Goal: Transaction & Acquisition: Book appointment/travel/reservation

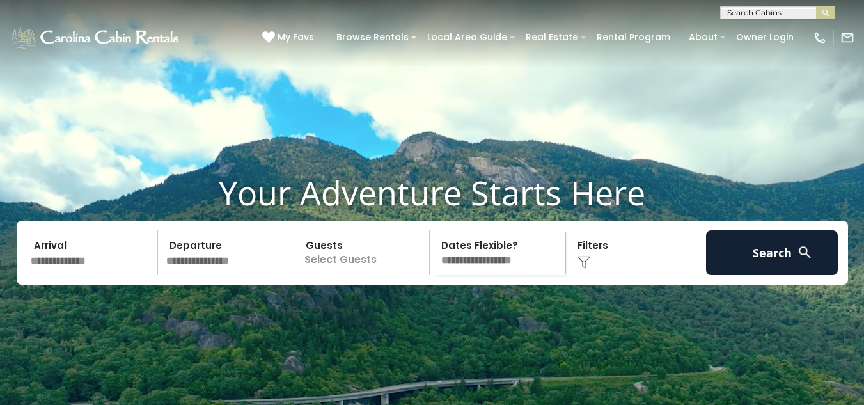
click at [60, 275] on input "text" at bounding box center [92, 252] width 132 height 45
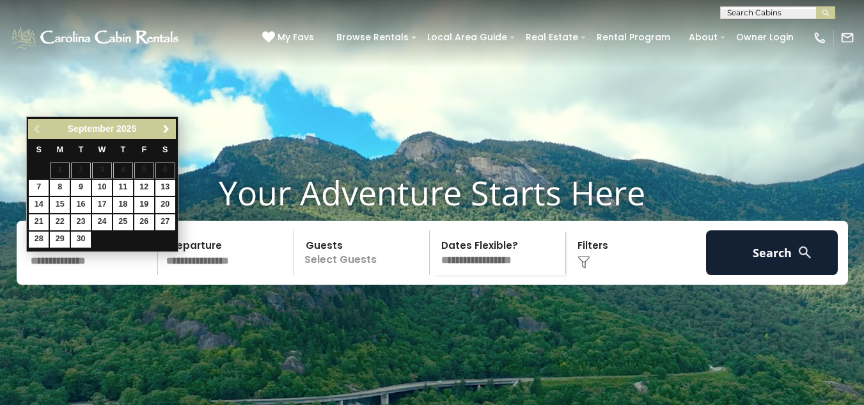
click at [164, 122] on link "Next" at bounding box center [167, 129] width 16 height 16
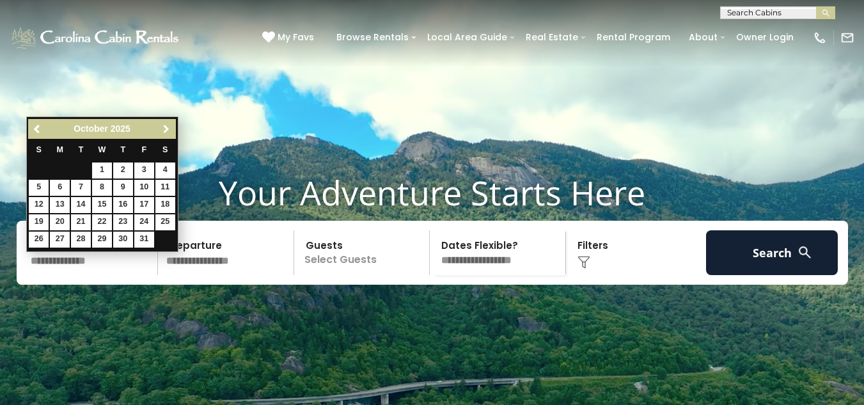
click at [164, 122] on link "Next" at bounding box center [167, 129] width 16 height 16
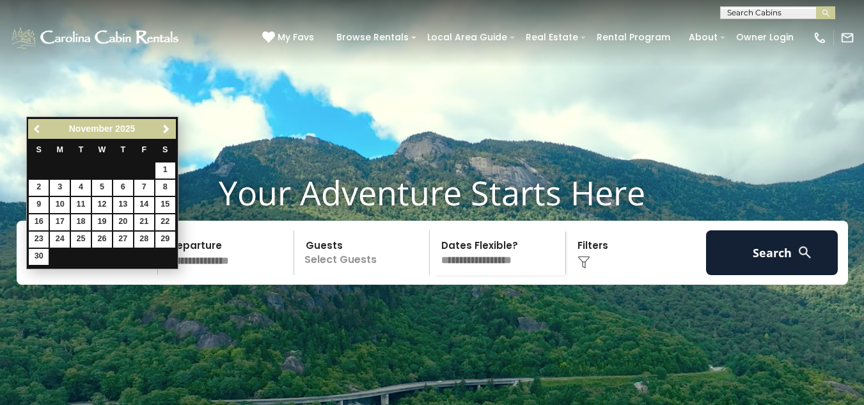
click at [37, 129] on span "Previous" at bounding box center [38, 129] width 10 height 10
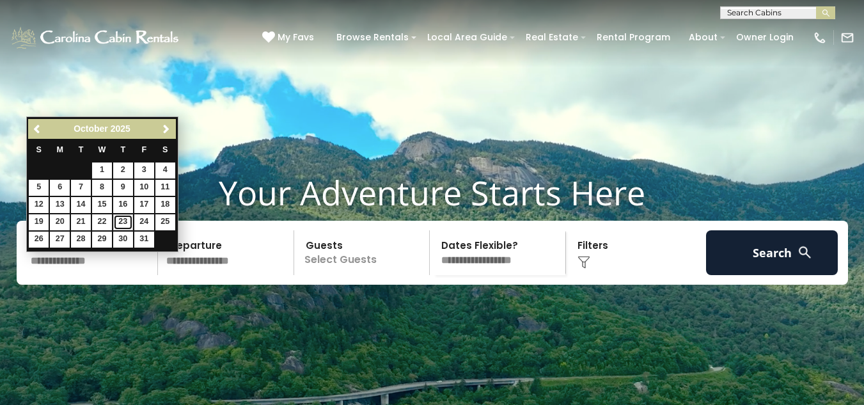
click at [118, 220] on link "23" at bounding box center [123, 222] width 20 height 16
type input "********"
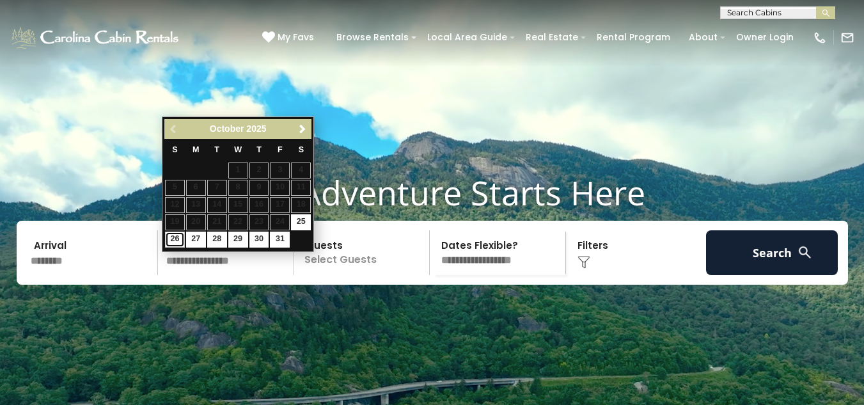
click at [179, 235] on link "26" at bounding box center [175, 240] width 20 height 16
type input "********"
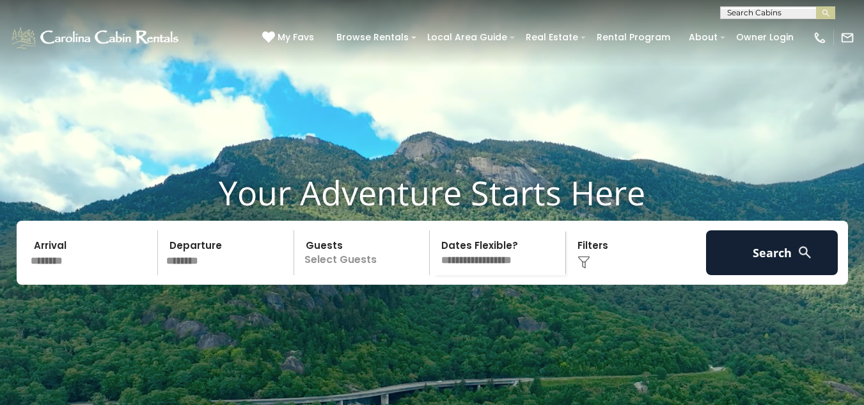
click at [357, 274] on p "Select Guests" at bounding box center [364, 252] width 132 height 45
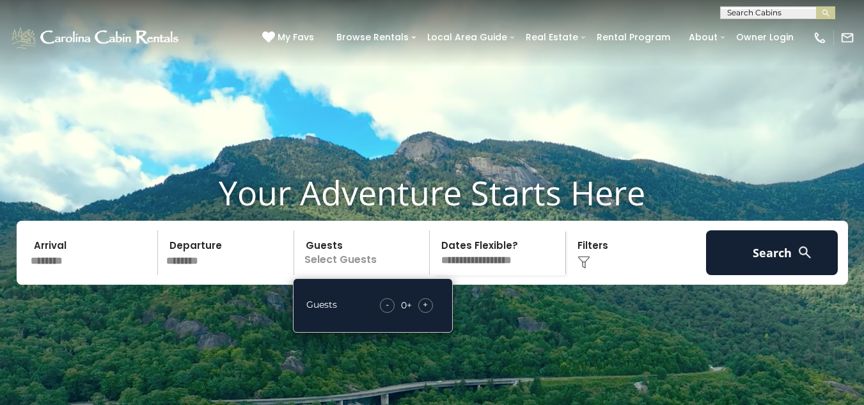
click at [429, 313] on div "+" at bounding box center [425, 305] width 15 height 15
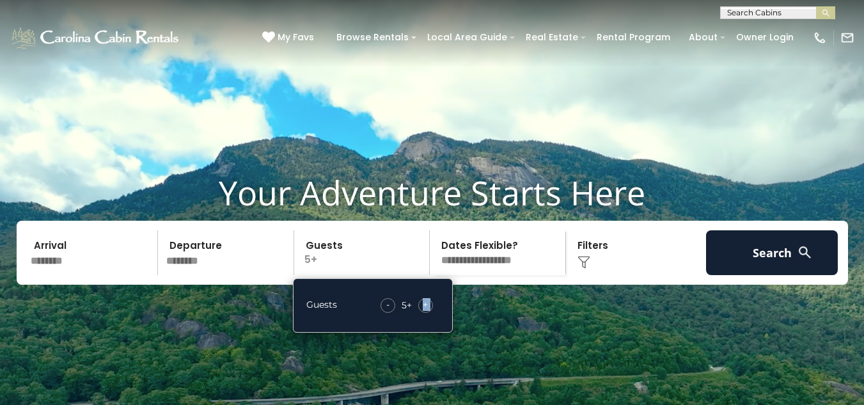
click at [429, 313] on div "+" at bounding box center [425, 305] width 15 height 15
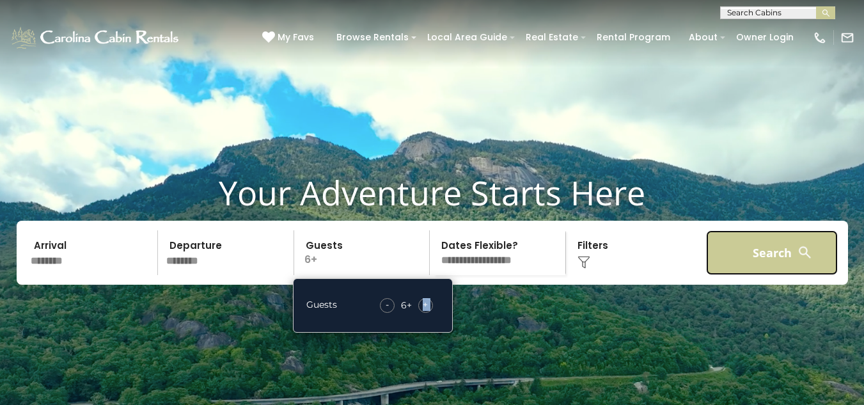
click at [782, 269] on button "Search" at bounding box center [772, 252] width 132 height 45
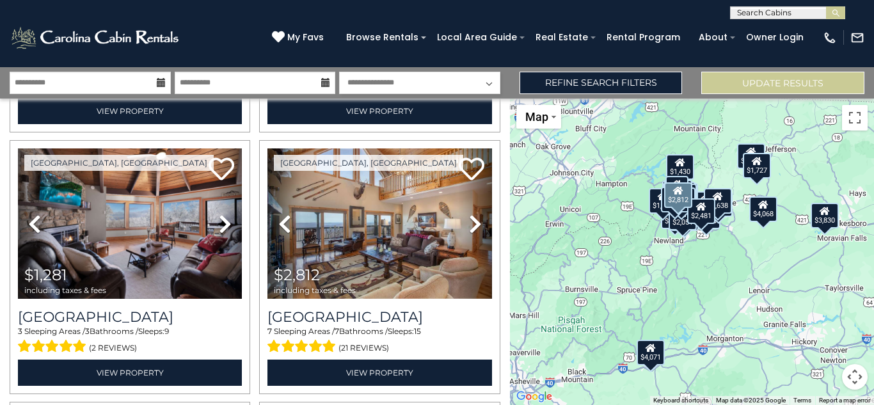
scroll to position [1344, 0]
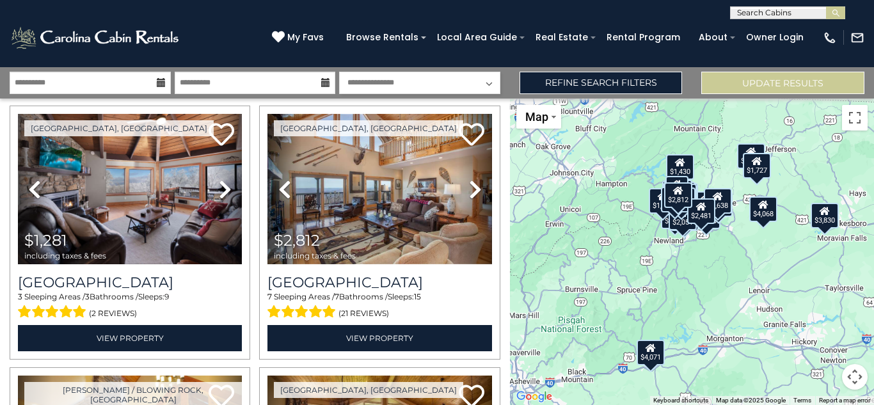
click at [770, 235] on div "$4,068 $2,267 $4,071 $3,118 $2,096 $2,481 $2,221 $3,830 $1,439 $965 $1,281 $2,8…" at bounding box center [692, 252] width 364 height 306
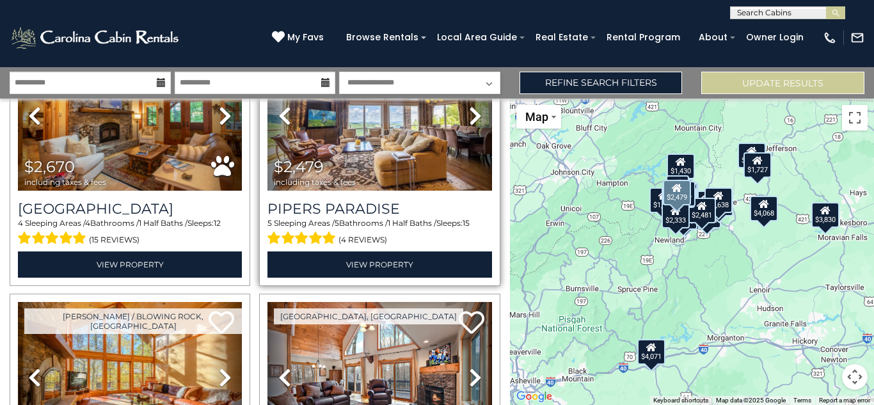
scroll to position [1664, 0]
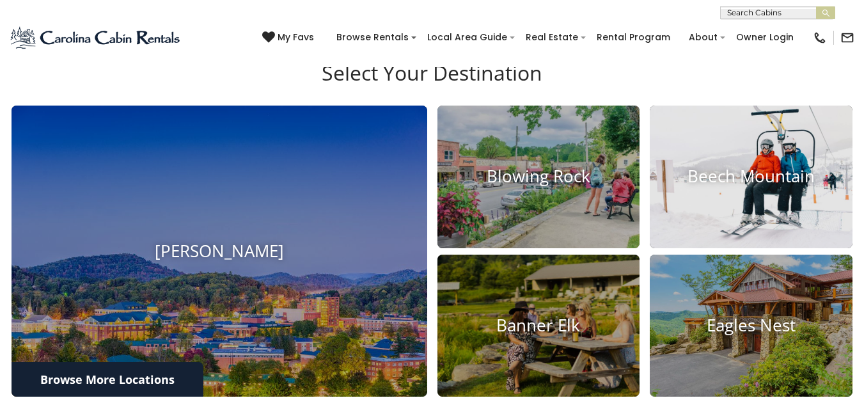
scroll to position [448, 0]
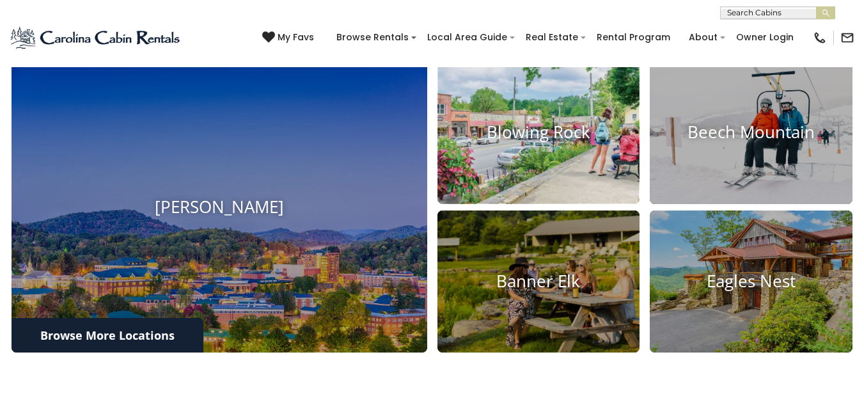
click at [548, 143] on h4 "Blowing Rock" at bounding box center [539, 133] width 203 height 20
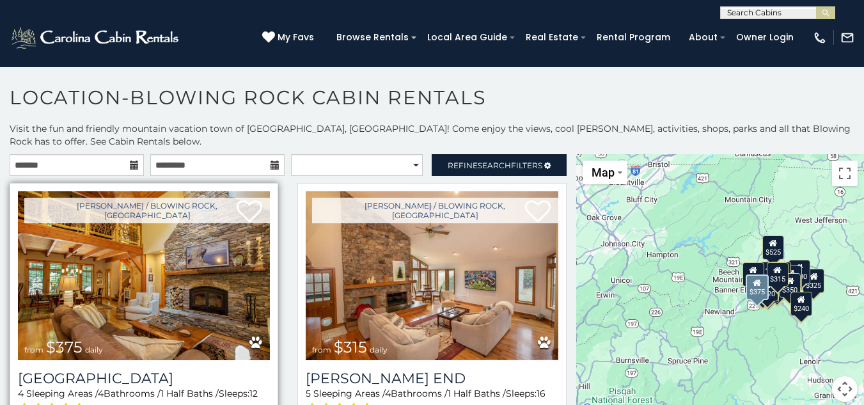
click at [148, 267] on img at bounding box center [144, 275] width 252 height 169
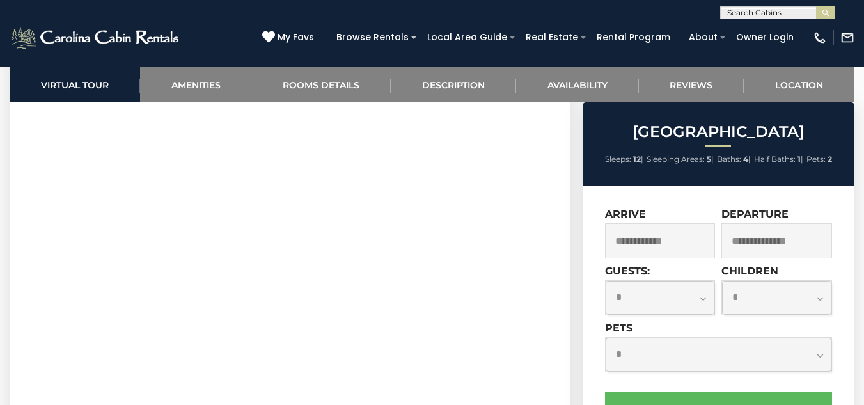
scroll to position [577, 0]
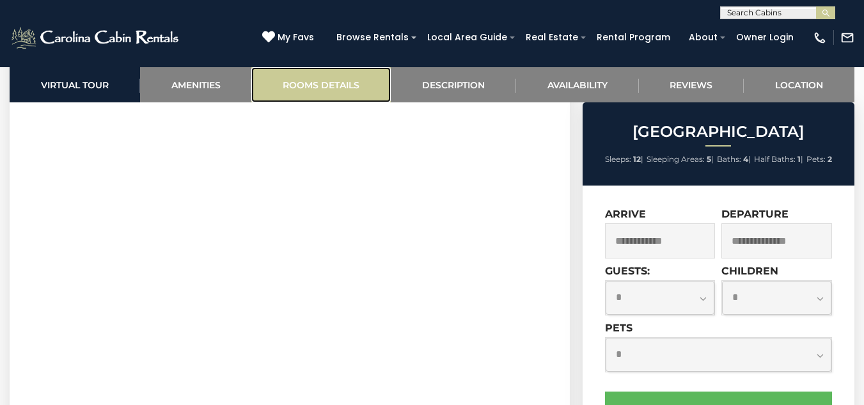
click at [340, 81] on link "Rooms Details" at bounding box center [320, 84] width 139 height 35
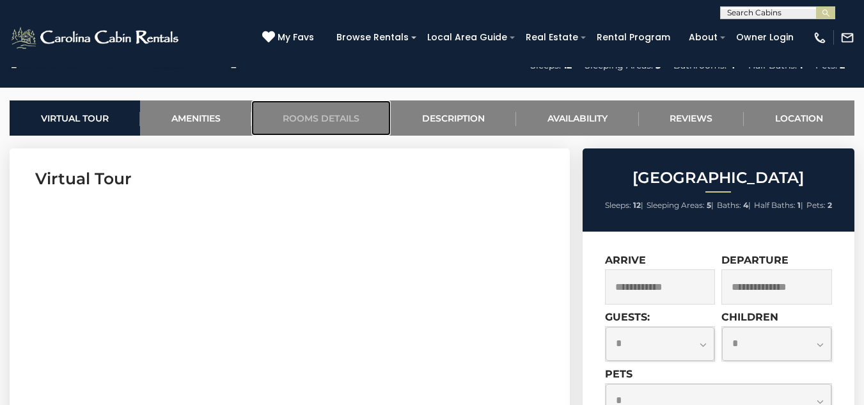
scroll to position [432, 0]
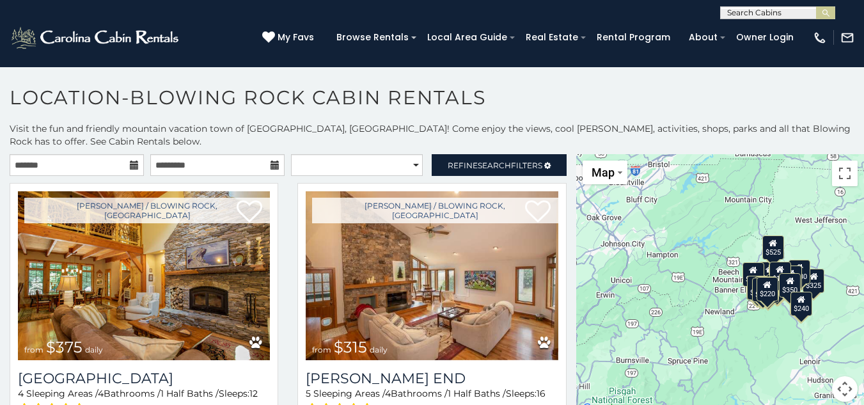
click at [784, 286] on div "$350" at bounding box center [790, 285] width 22 height 24
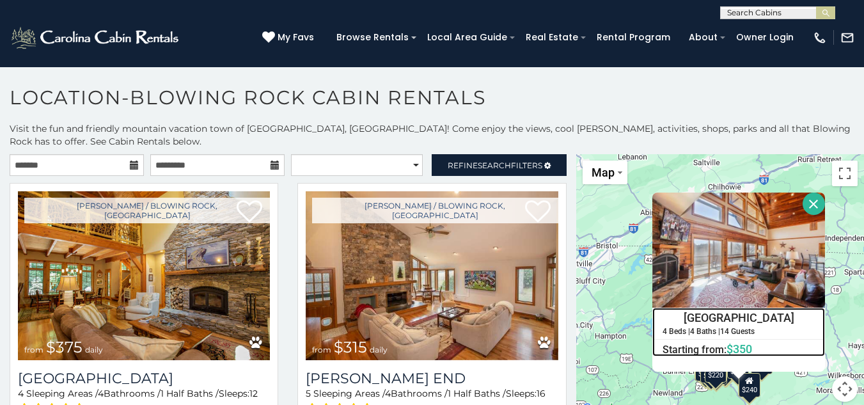
click at [815, 338] on div "Blackberry Ridge 4 Beds | 4 Baths | 14 Guests Distance from your point: %dist% …" at bounding box center [739, 332] width 173 height 49
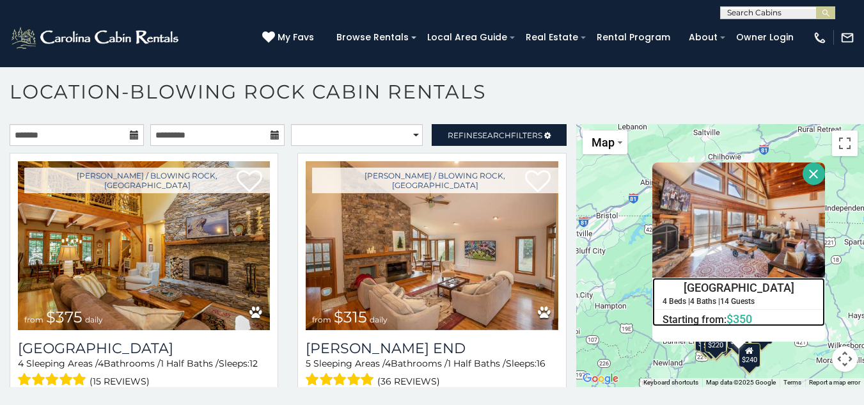
scroll to position [7, 0]
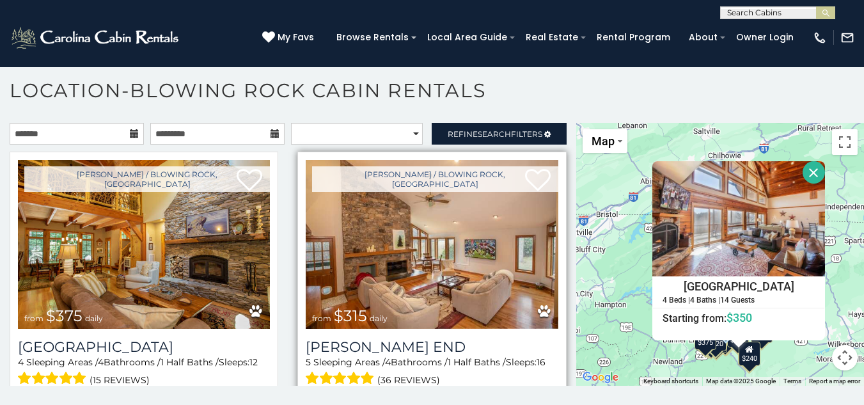
click at [482, 233] on img at bounding box center [432, 244] width 252 height 169
click at [435, 278] on img at bounding box center [432, 244] width 252 height 169
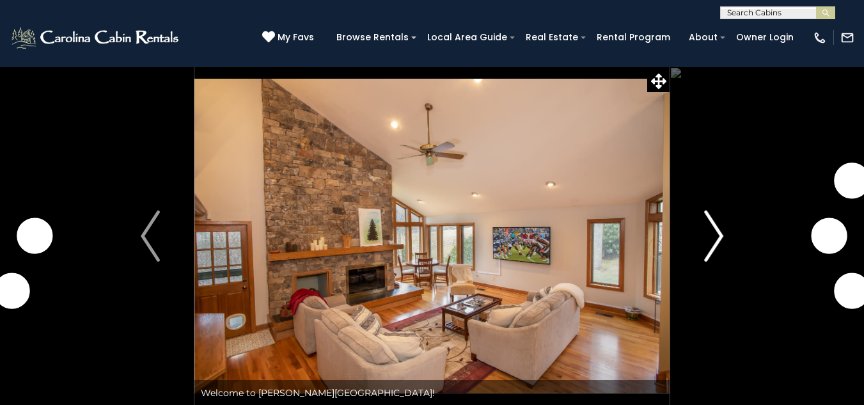
click at [722, 235] on img "Next" at bounding box center [713, 236] width 19 height 51
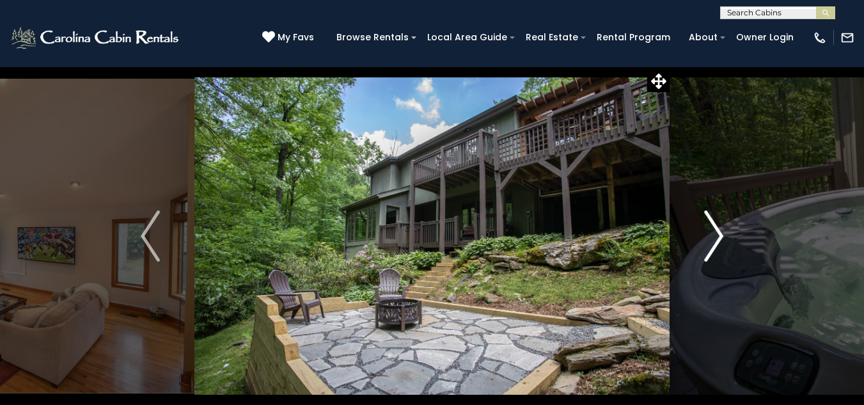
click at [715, 235] on img "Next" at bounding box center [713, 236] width 19 height 51
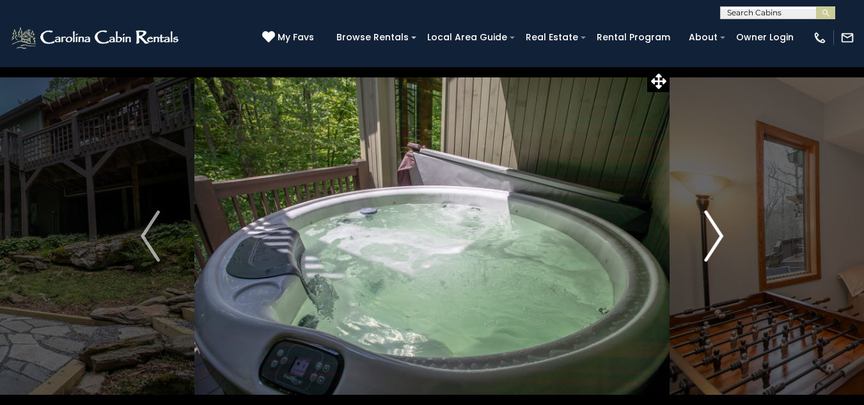
click at [715, 235] on img "Next" at bounding box center [713, 236] width 19 height 51
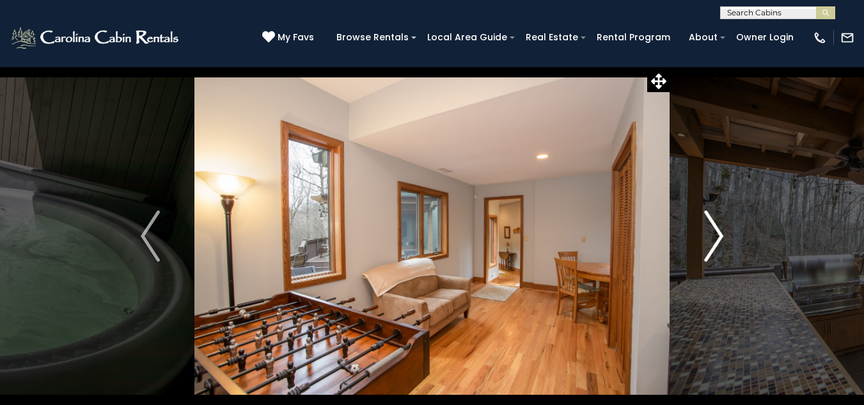
click at [715, 235] on img "Next" at bounding box center [713, 236] width 19 height 51
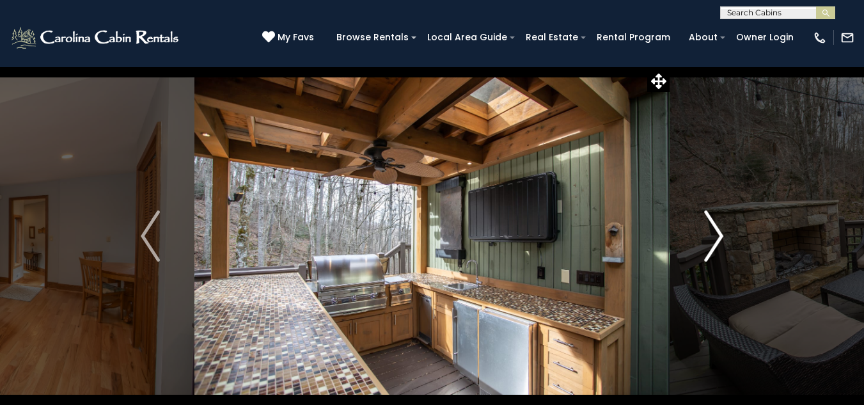
click at [715, 235] on img "Next" at bounding box center [713, 236] width 19 height 51
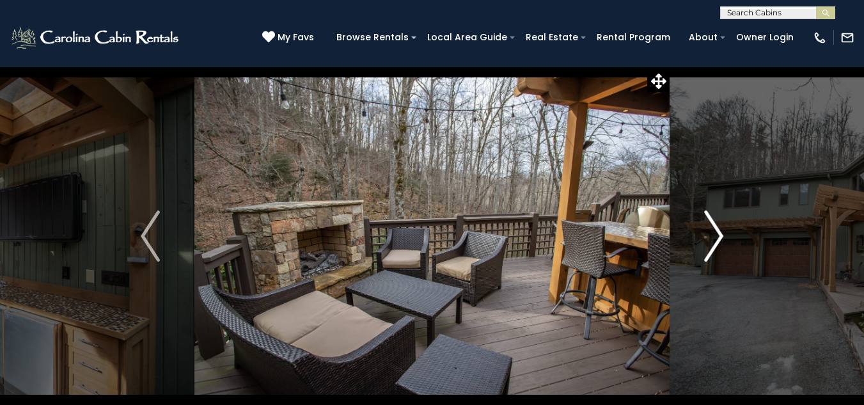
click at [715, 235] on img "Next" at bounding box center [713, 236] width 19 height 51
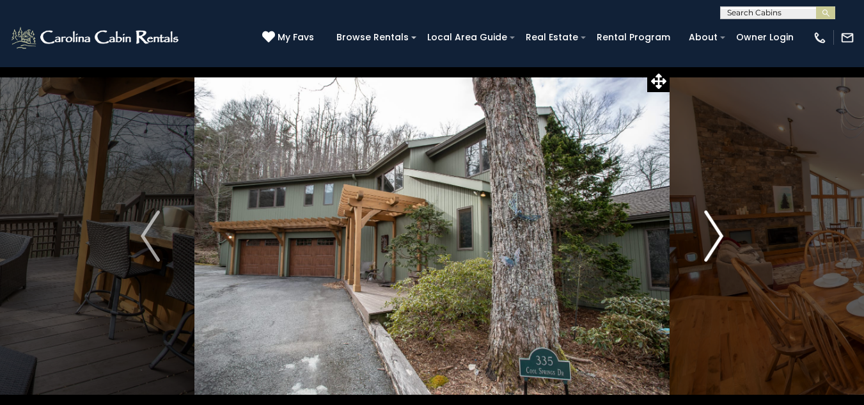
click at [715, 235] on img "Next" at bounding box center [713, 236] width 19 height 51
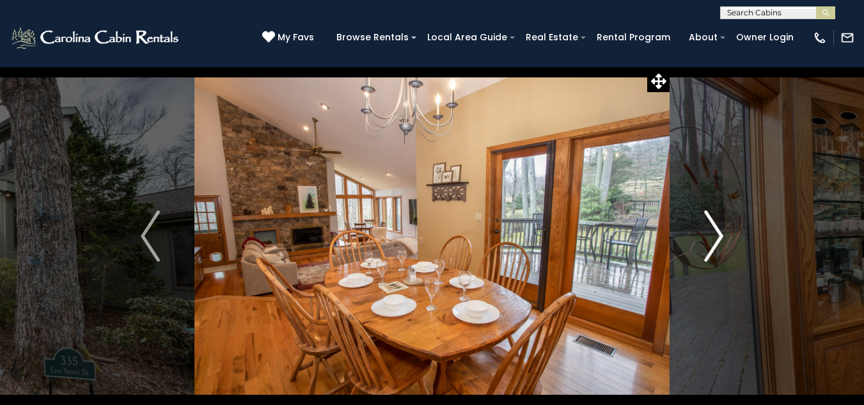
click at [715, 236] on img "Next" at bounding box center [713, 236] width 19 height 51
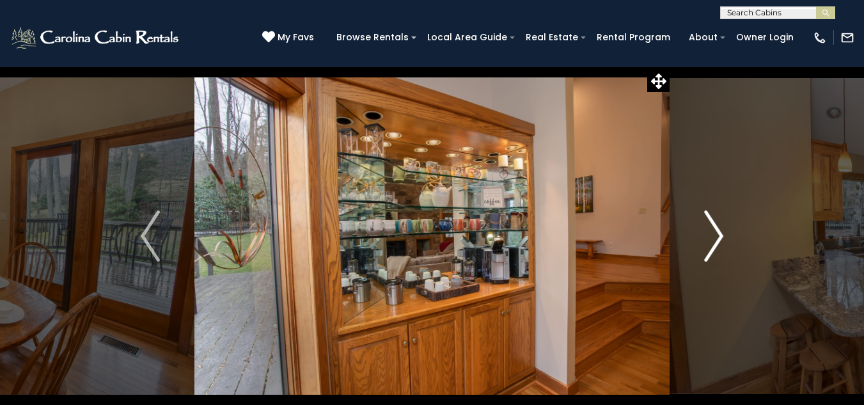
click at [715, 236] on img "Next" at bounding box center [713, 236] width 19 height 51
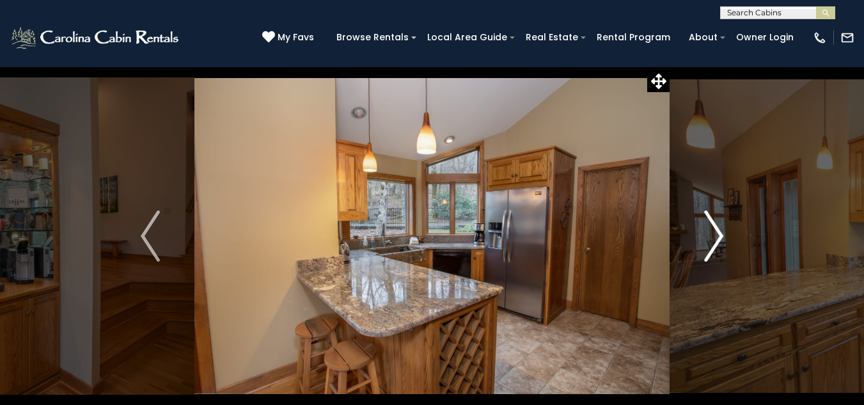
click at [715, 236] on img "Next" at bounding box center [713, 236] width 19 height 51
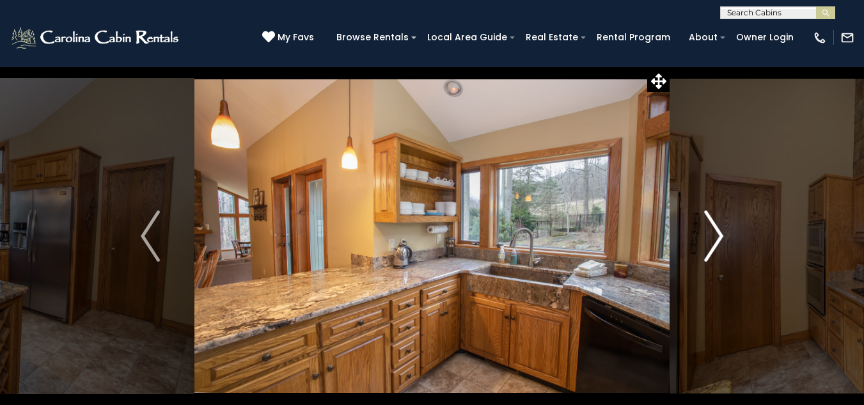
click at [715, 236] on img "Next" at bounding box center [713, 236] width 19 height 51
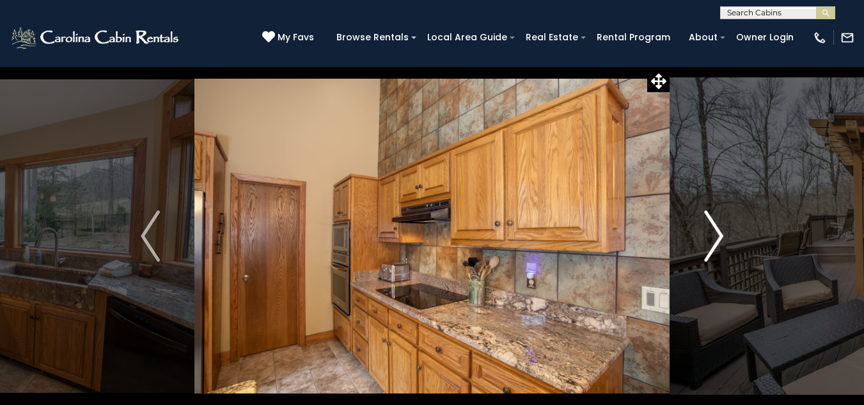
click at [721, 237] on img "Next" at bounding box center [713, 236] width 19 height 51
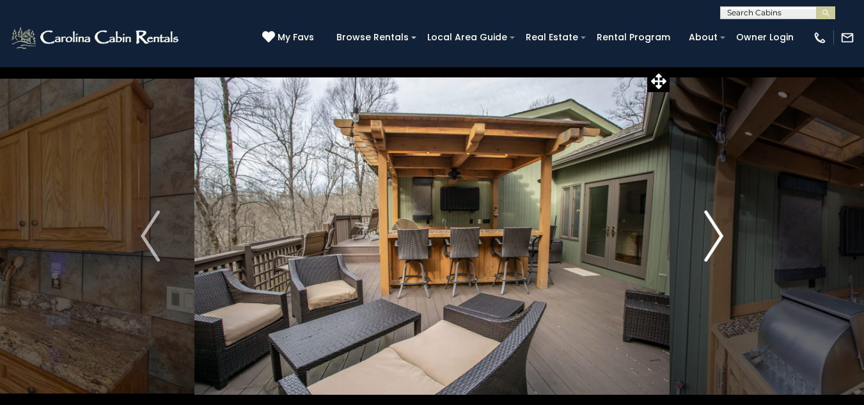
click at [721, 237] on img "Next" at bounding box center [713, 236] width 19 height 51
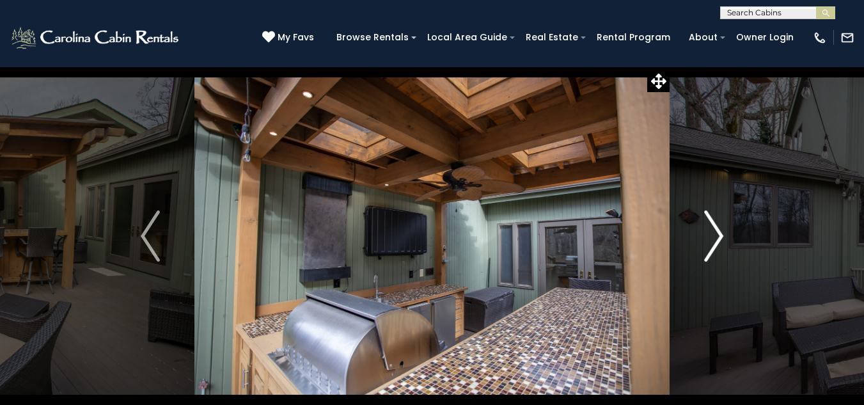
click at [721, 237] on img "Next" at bounding box center [713, 236] width 19 height 51
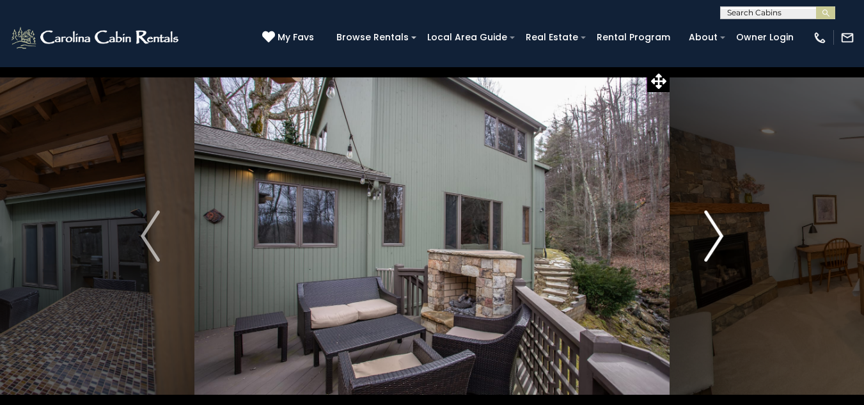
click at [720, 238] on img "Next" at bounding box center [713, 236] width 19 height 51
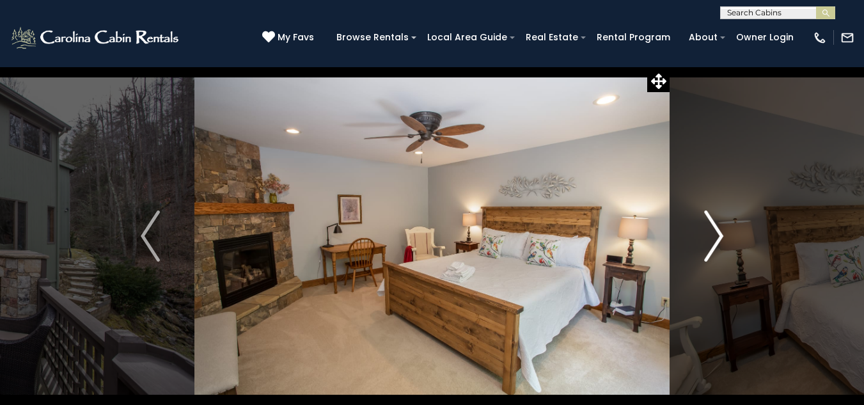
click at [720, 238] on img "Next" at bounding box center [713, 236] width 19 height 51
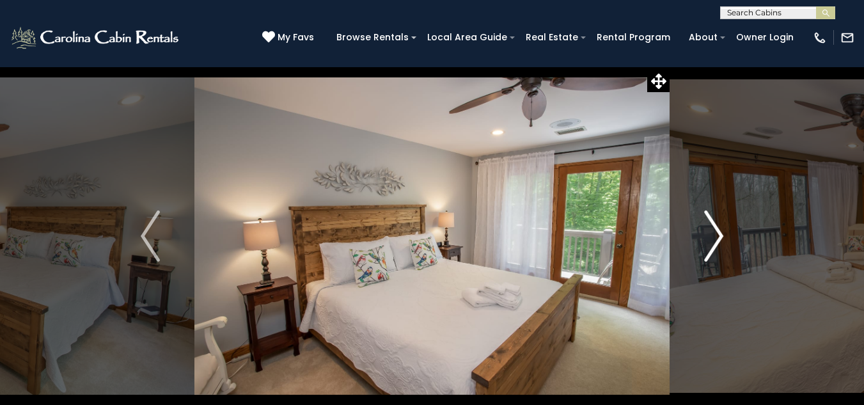
click at [720, 238] on img "Next" at bounding box center [713, 236] width 19 height 51
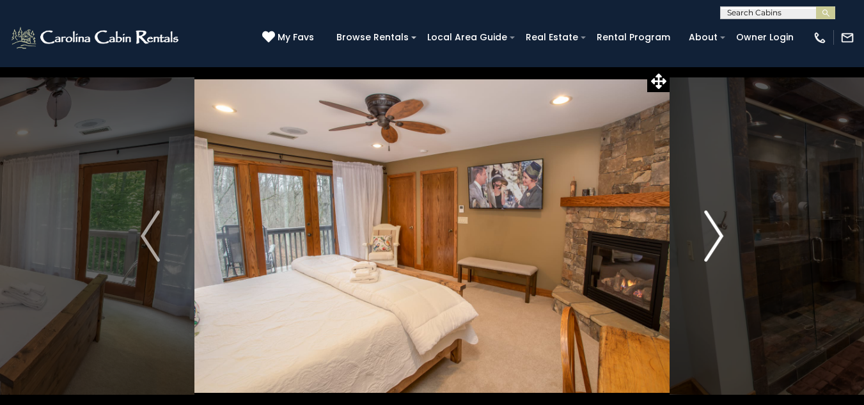
click at [720, 238] on img "Next" at bounding box center [713, 236] width 19 height 51
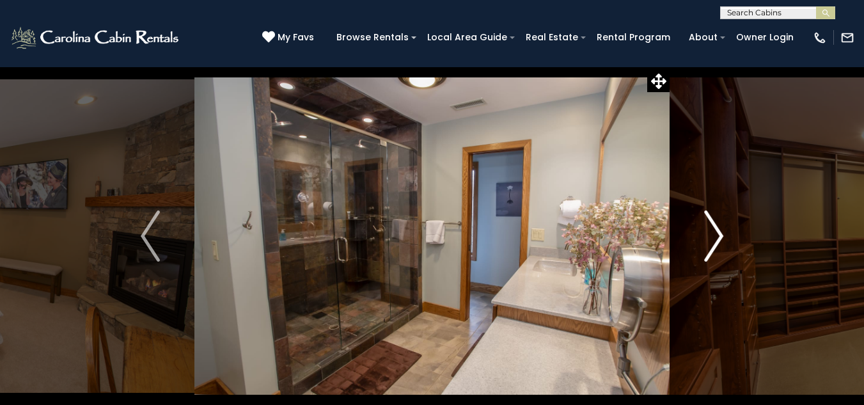
click at [720, 238] on img "Next" at bounding box center [713, 236] width 19 height 51
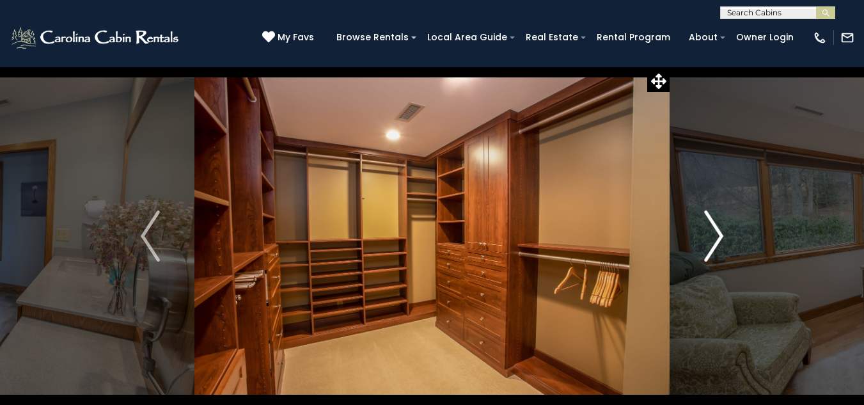
click at [720, 238] on img "Next" at bounding box center [713, 236] width 19 height 51
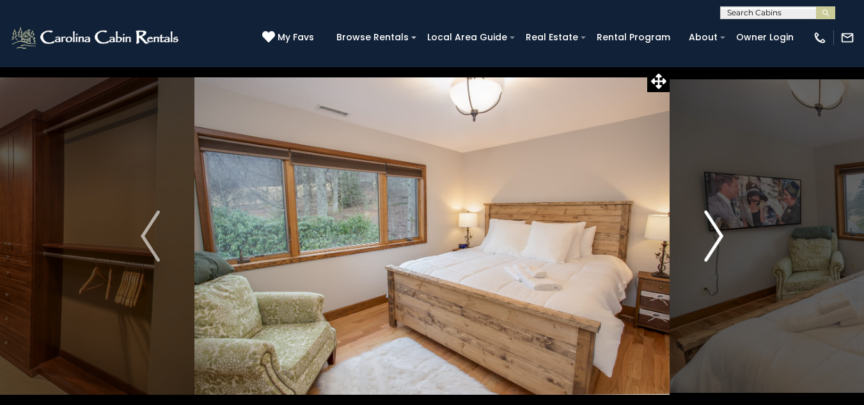
click at [720, 238] on img "Next" at bounding box center [713, 236] width 19 height 51
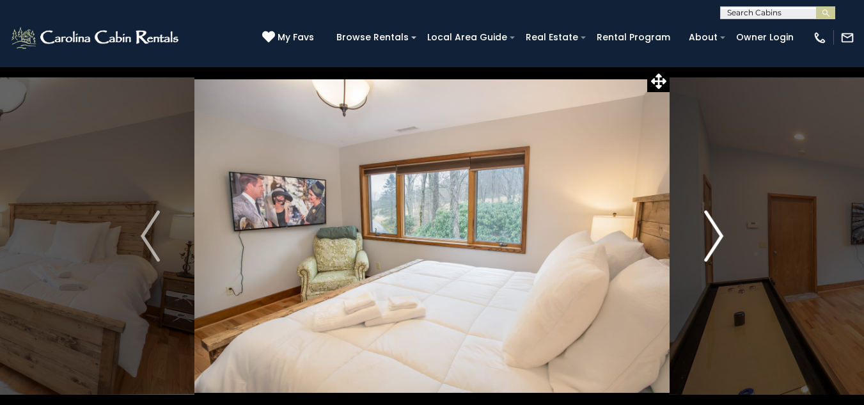
click at [720, 238] on img "Next" at bounding box center [713, 236] width 19 height 51
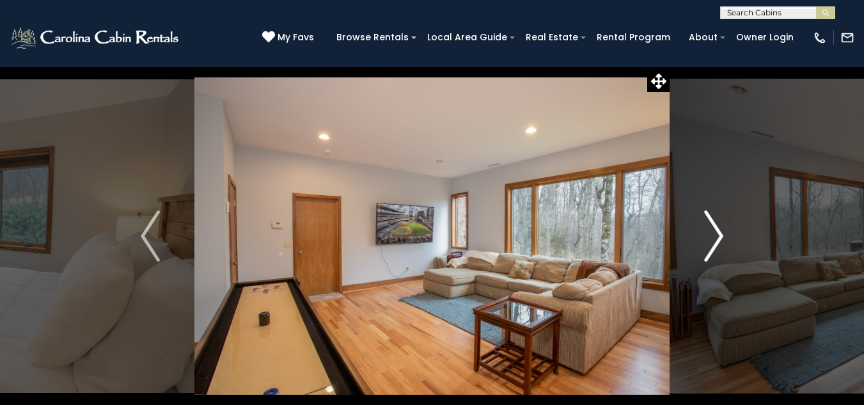
click at [720, 238] on img "Next" at bounding box center [713, 236] width 19 height 51
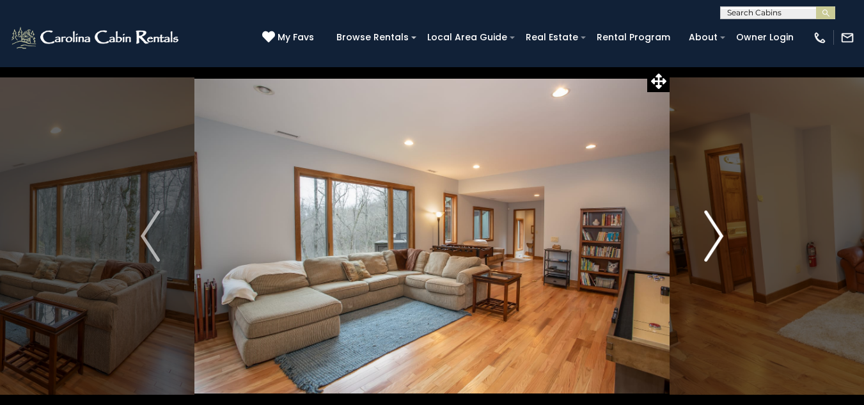
click at [720, 238] on img "Next" at bounding box center [713, 236] width 19 height 51
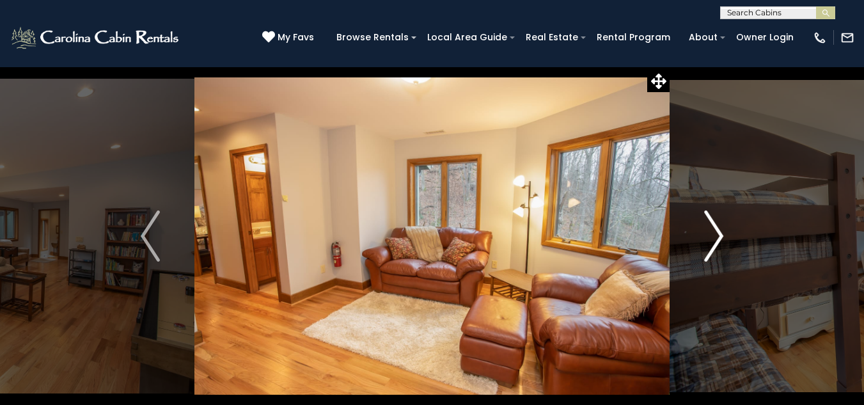
click at [720, 238] on img "Next" at bounding box center [713, 236] width 19 height 51
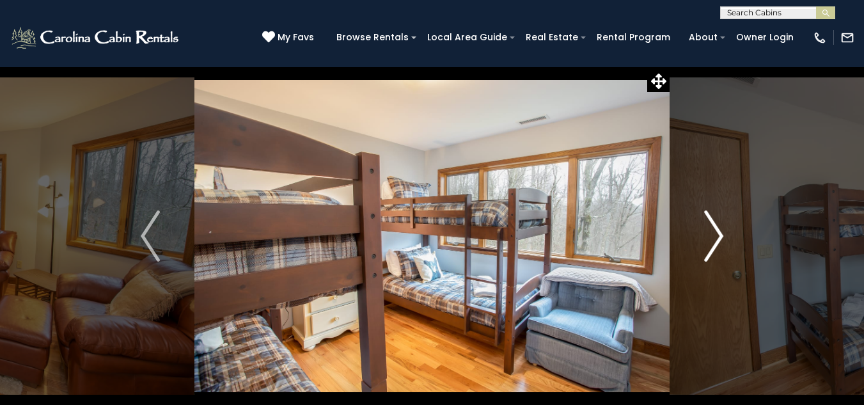
click at [720, 238] on img "Next" at bounding box center [713, 236] width 19 height 51
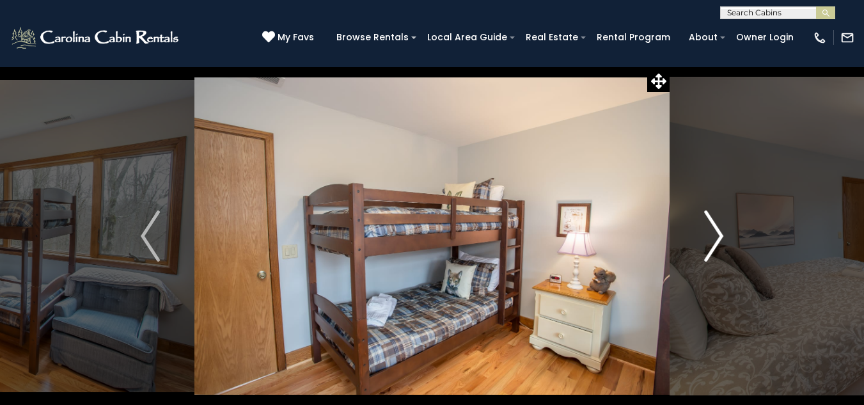
click at [721, 240] on img "Next" at bounding box center [713, 236] width 19 height 51
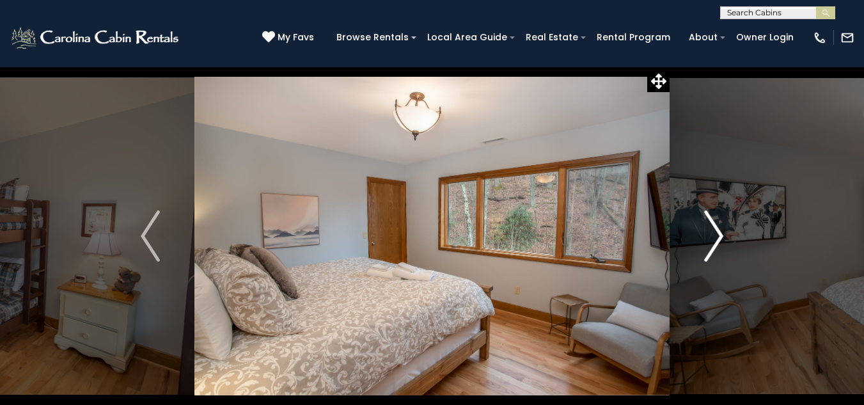
click at [721, 241] on img "Next" at bounding box center [713, 236] width 19 height 51
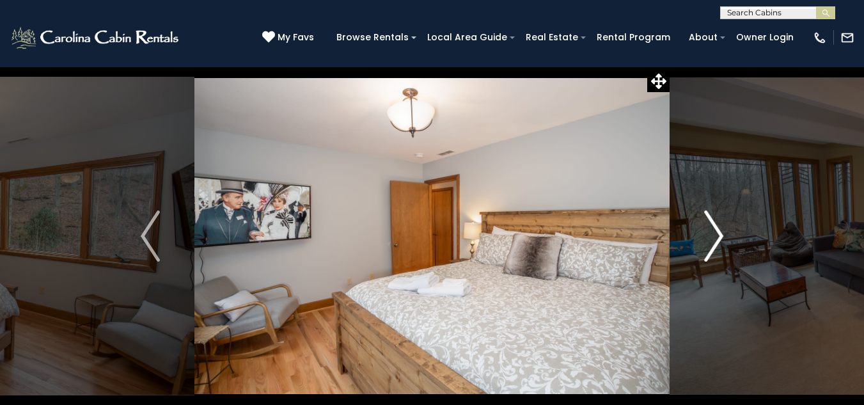
click at [721, 241] on img "Next" at bounding box center [713, 236] width 19 height 51
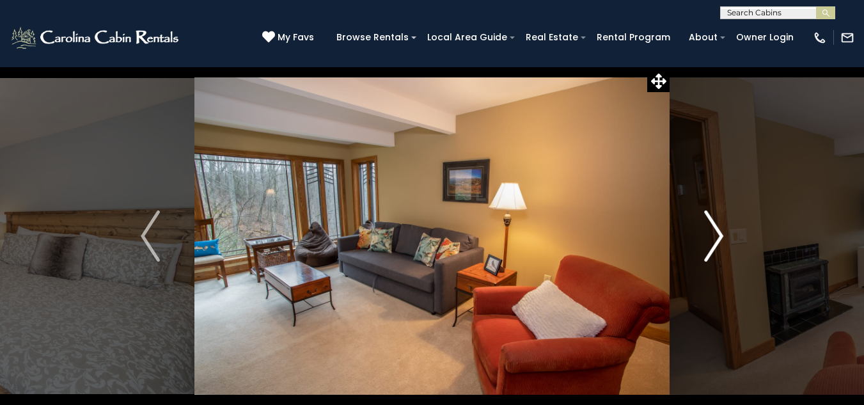
click at [721, 241] on img "Next" at bounding box center [713, 236] width 19 height 51
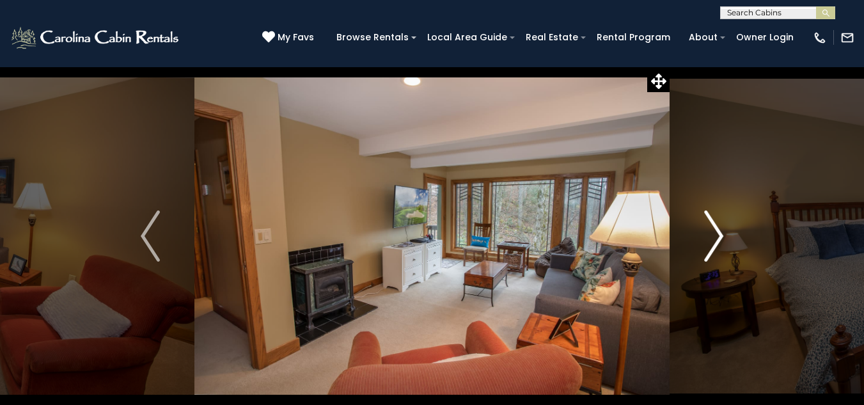
click at [721, 240] on img "Next" at bounding box center [713, 236] width 19 height 51
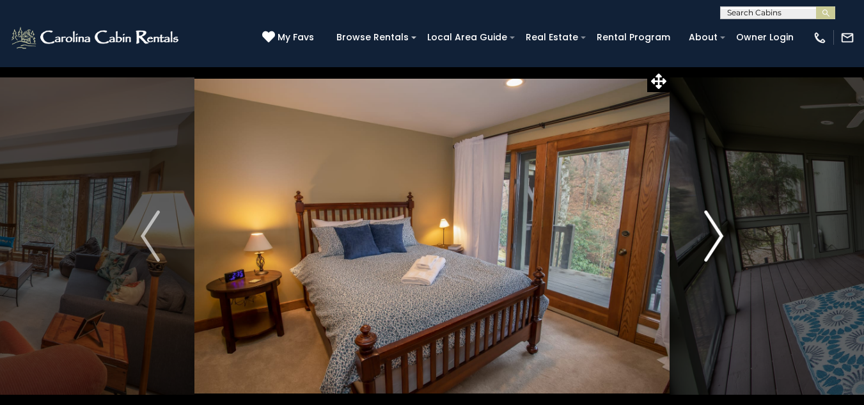
click at [721, 240] on img "Next" at bounding box center [713, 236] width 19 height 51
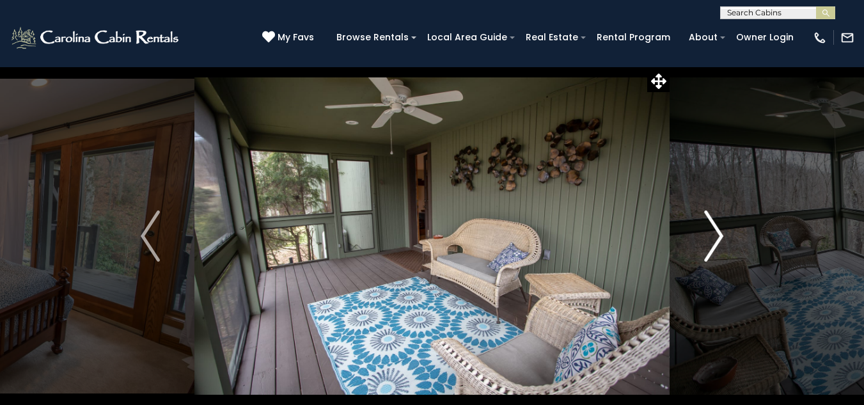
click at [713, 241] on img "Next" at bounding box center [713, 236] width 19 height 51
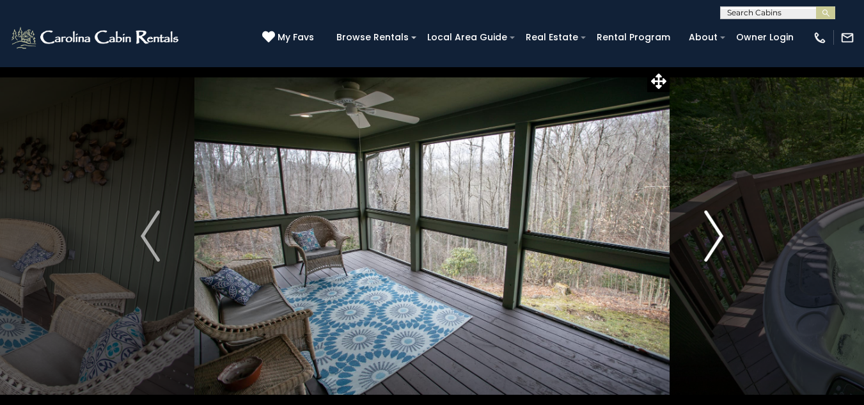
click at [713, 241] on img "Next" at bounding box center [713, 236] width 19 height 51
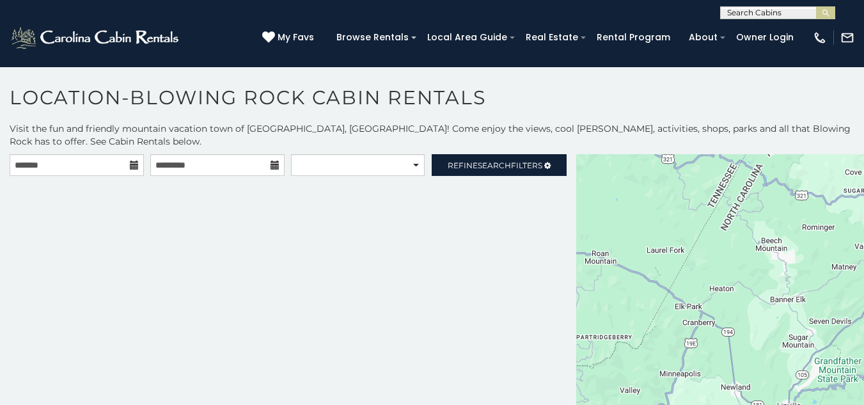
scroll to position [7, 0]
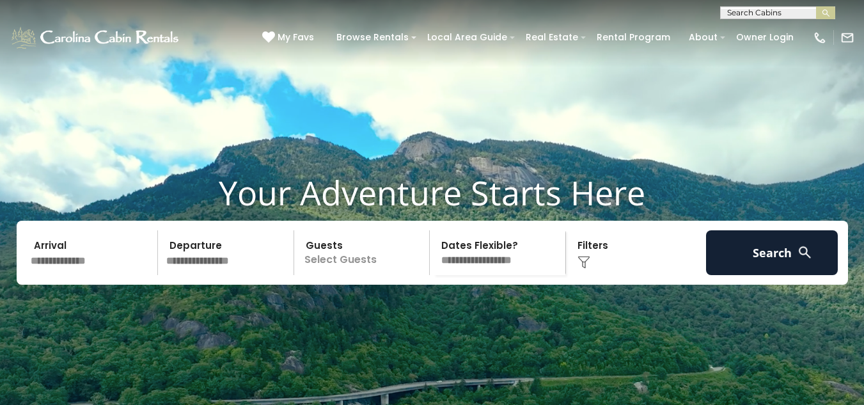
scroll to position [448, 0]
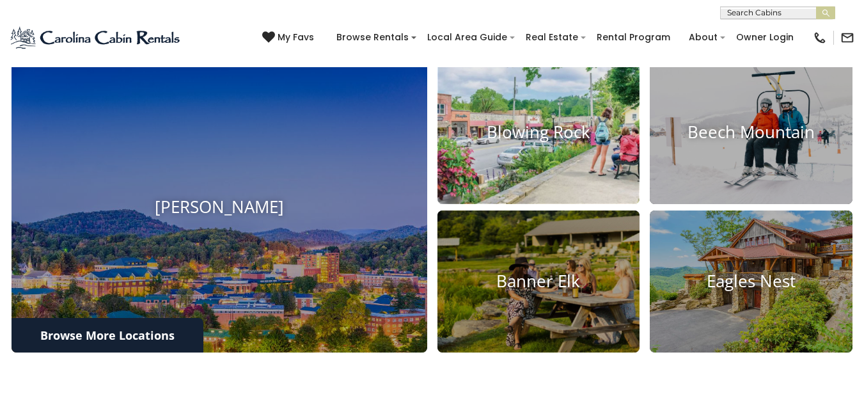
click at [527, 143] on h4 "Blowing Rock" at bounding box center [539, 133] width 203 height 20
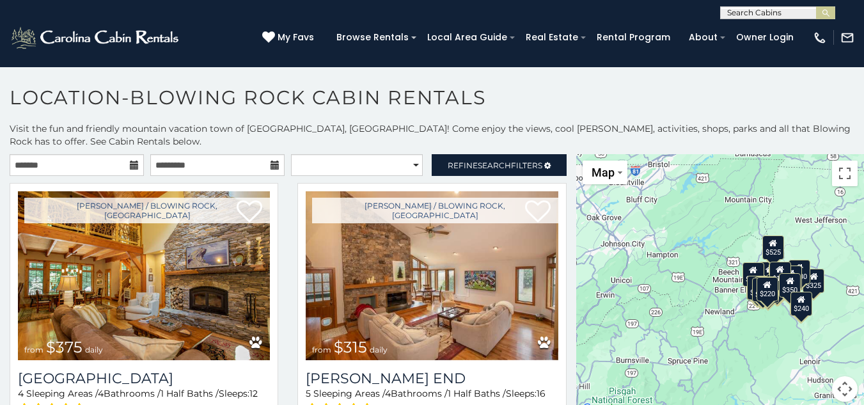
click at [838, 390] on button "Map camera controls" at bounding box center [845, 389] width 26 height 26
click at [803, 322] on button "Zoom in" at bounding box center [813, 325] width 26 height 26
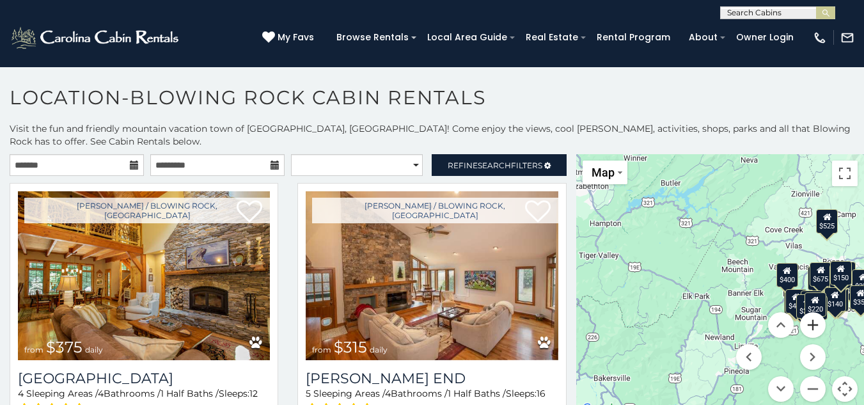
click at [803, 322] on button "Zoom in" at bounding box center [813, 325] width 26 height 26
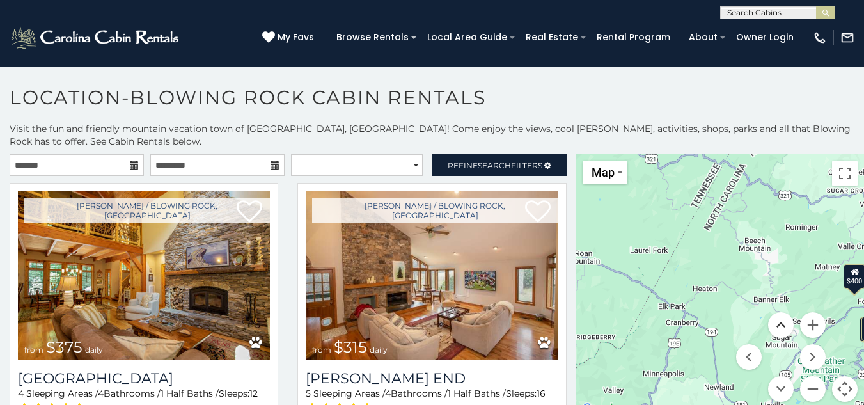
drag, startPoint x: 777, startPoint y: 313, endPoint x: 574, endPoint y: 297, distance: 203.5
click at [534, 154] on main "**********" at bounding box center [432, 154] width 864 height 0
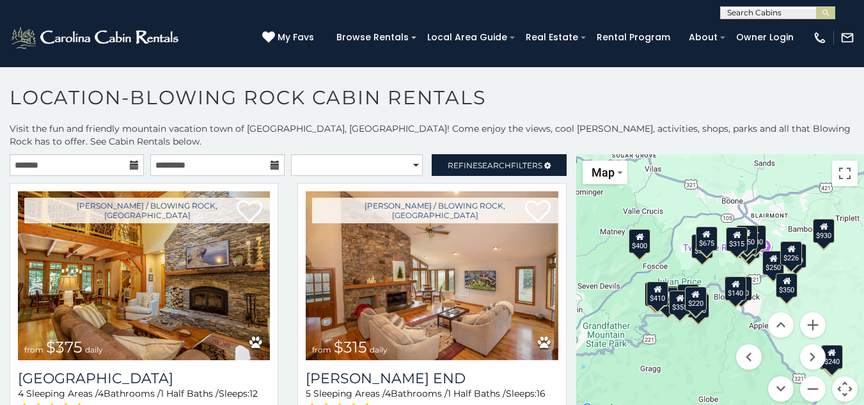
drag, startPoint x: 801, startPoint y: 306, endPoint x: 582, endPoint y: 273, distance: 222.1
click at [582, 273] on div "$375 $315 $695 $380 $299 $275 $125 $140 $325 $315 $375 $285 $250 $140 $675 $930…" at bounding box center [720, 285] width 288 height 263
click at [854, 356] on div "$375 $315 $695 $380 $299 $275 $125 $140 $325 $315 $375 $285 $250 $140 $675 $930…" at bounding box center [720, 285] width 288 height 263
click at [839, 386] on button "Map camera controls" at bounding box center [845, 389] width 26 height 26
click at [840, 379] on button "Map camera controls" at bounding box center [845, 389] width 26 height 26
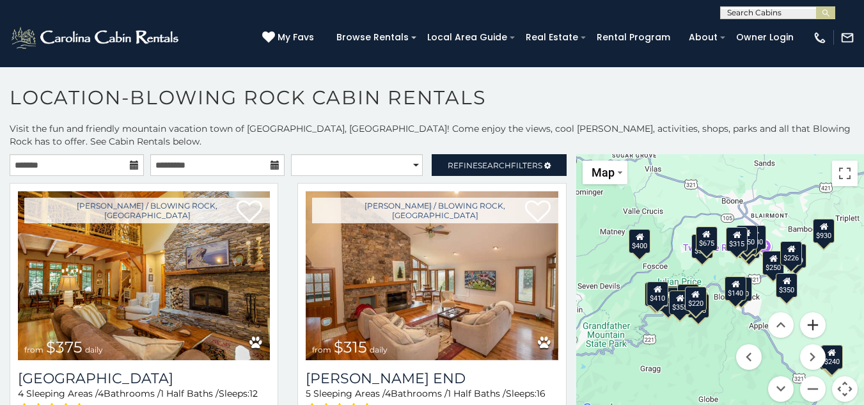
click at [813, 322] on button "Zoom in" at bounding box center [813, 325] width 26 height 26
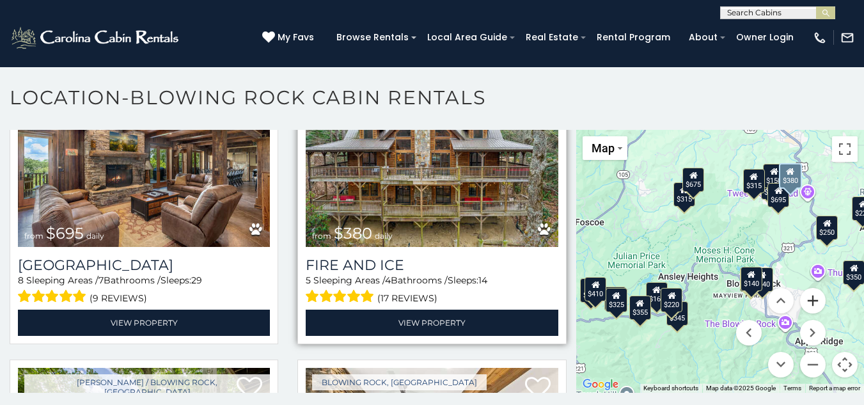
scroll to position [576, 0]
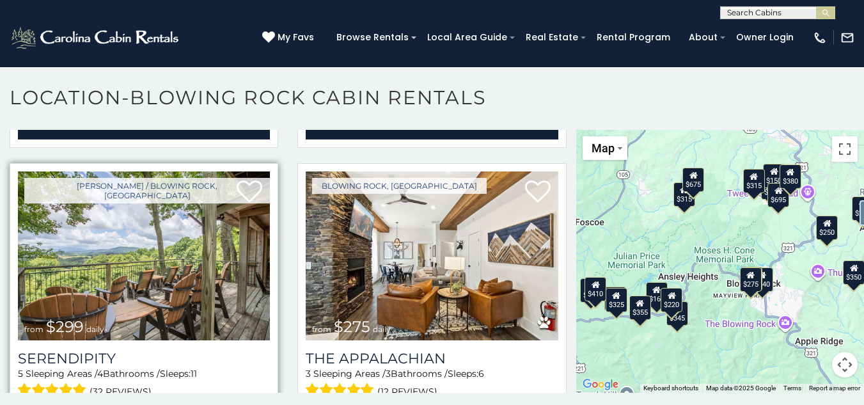
click at [111, 246] on img at bounding box center [144, 255] width 252 height 169
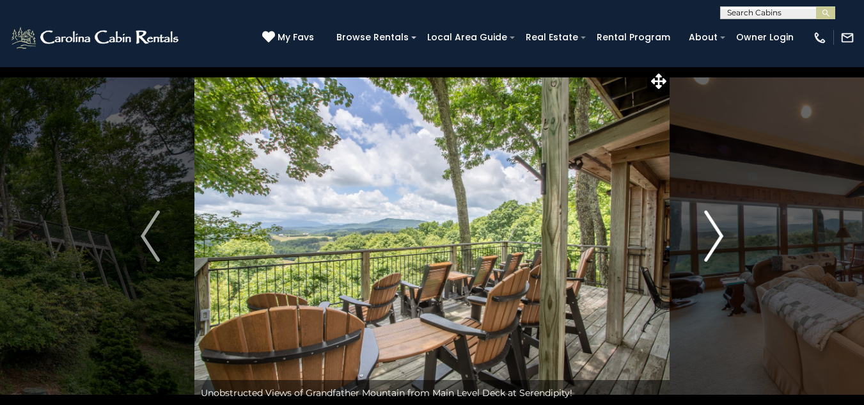
click at [713, 237] on img "Next" at bounding box center [713, 236] width 19 height 51
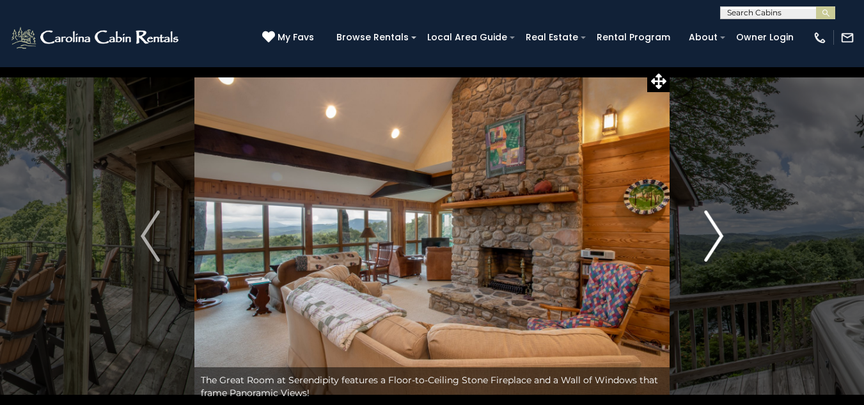
click at [713, 237] on img "Next" at bounding box center [713, 236] width 19 height 51
